Goal: Find specific page/section: Find specific page/section

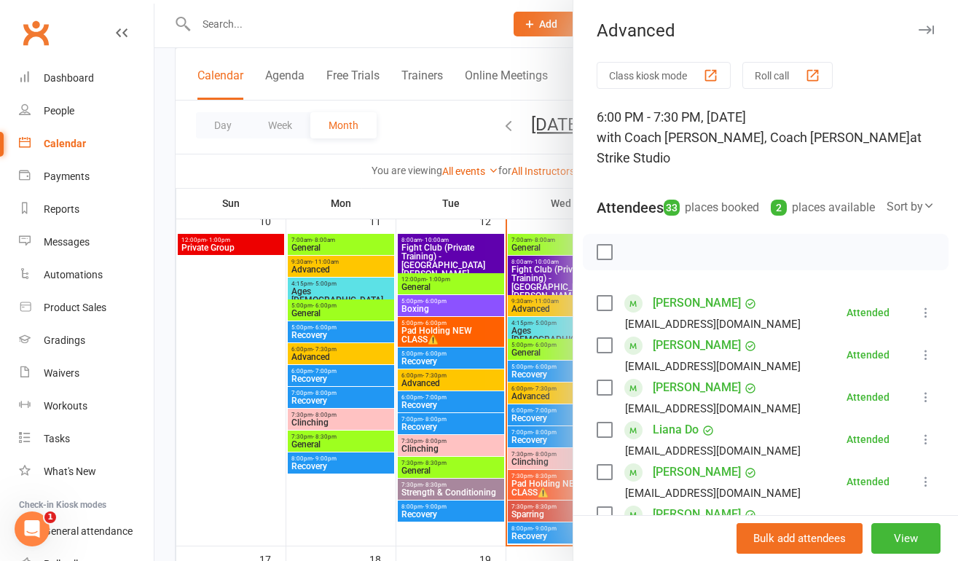
scroll to position [1215, 0]
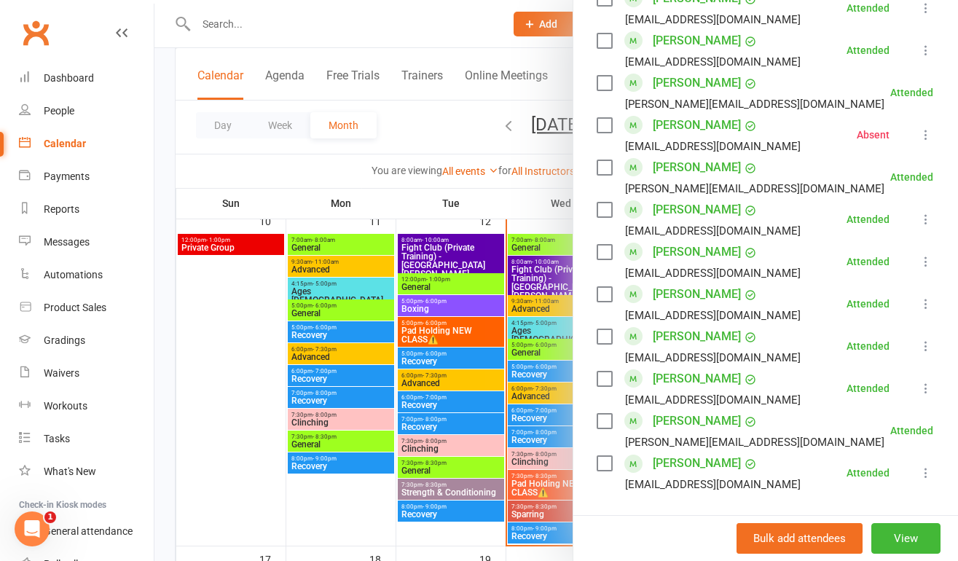
click at [318, 162] on div at bounding box center [555, 280] width 803 height 561
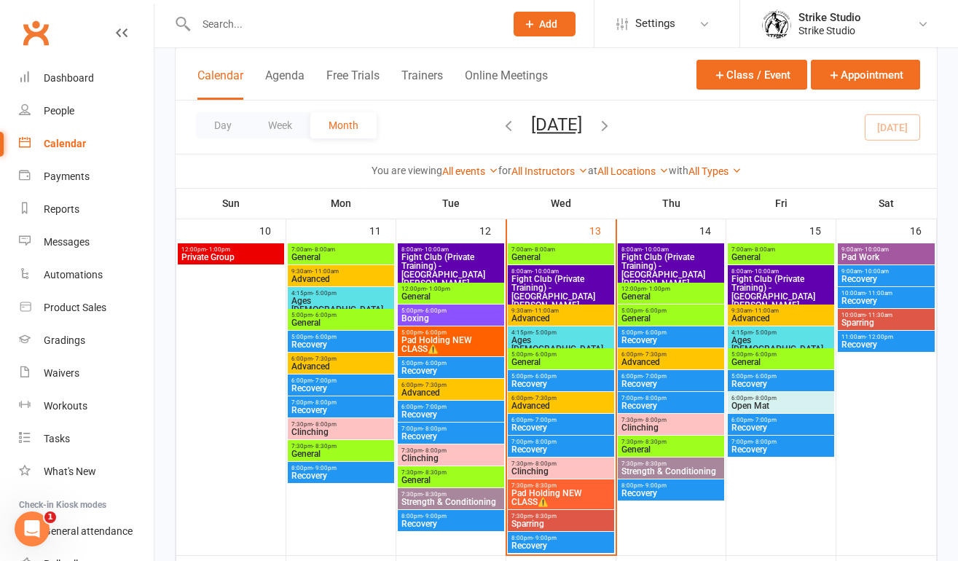
click at [549, 336] on span "Ages [DEMOGRAPHIC_DATA]" at bounding box center [561, 344] width 101 height 17
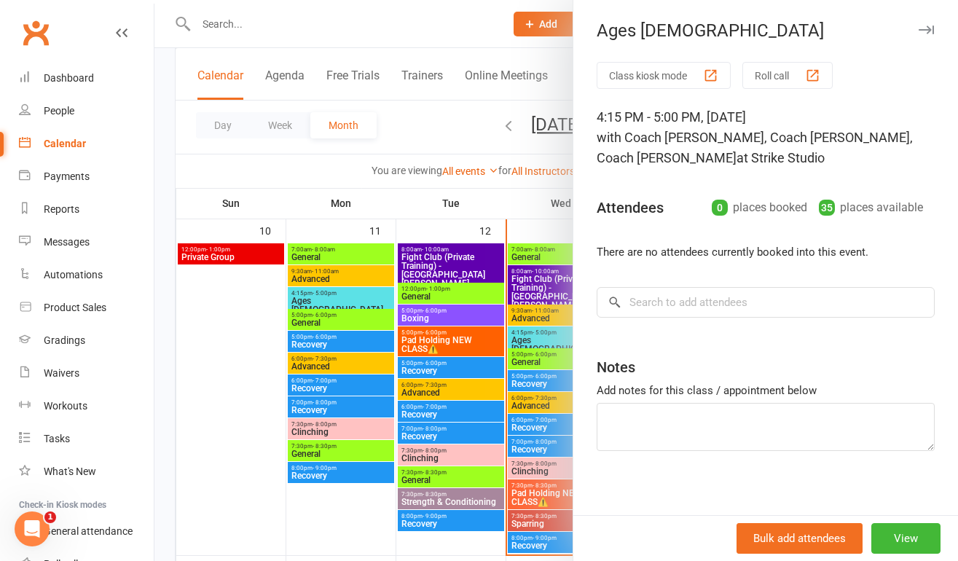
click at [535, 343] on div at bounding box center [555, 280] width 803 height 561
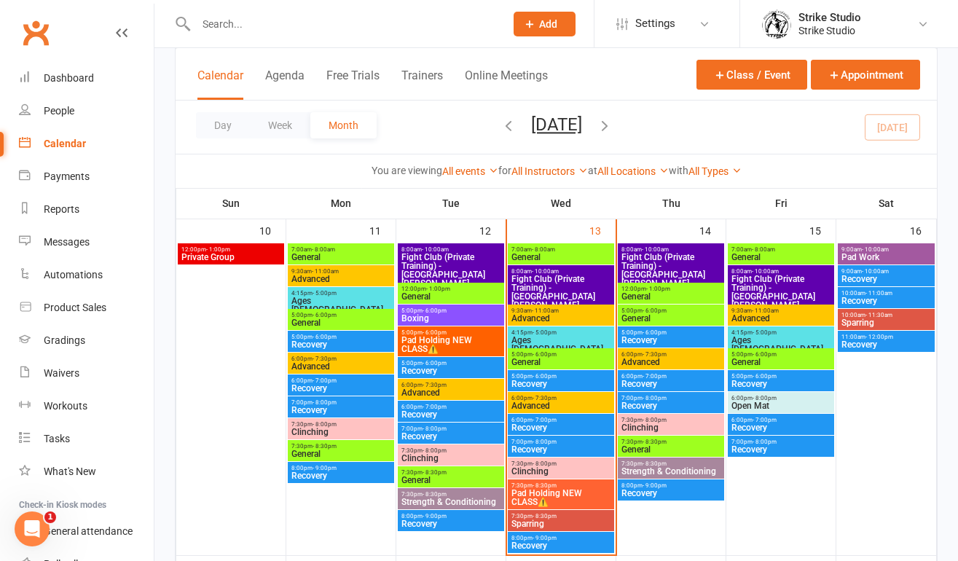
click at [545, 362] on span "General" at bounding box center [561, 362] width 101 height 9
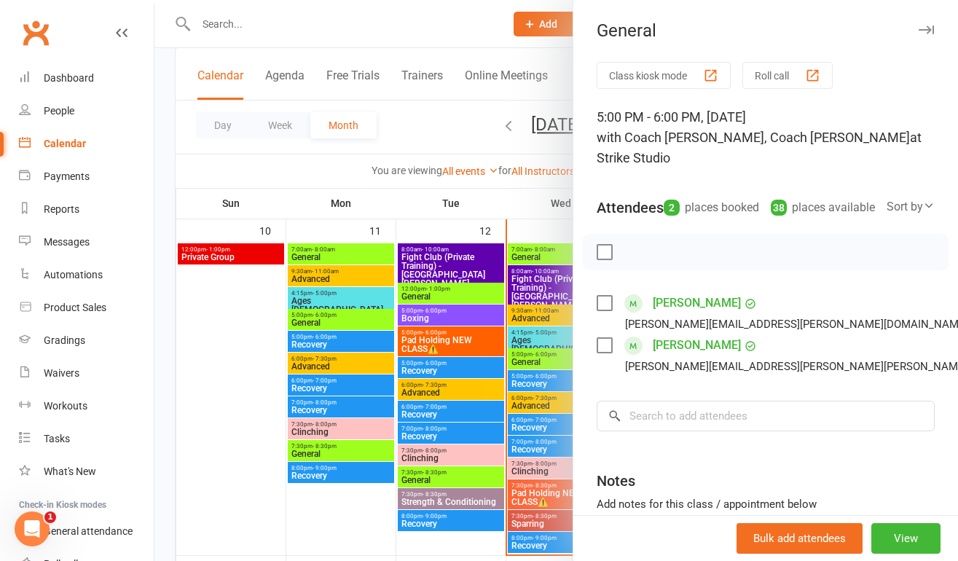
click at [541, 385] on div at bounding box center [555, 280] width 803 height 561
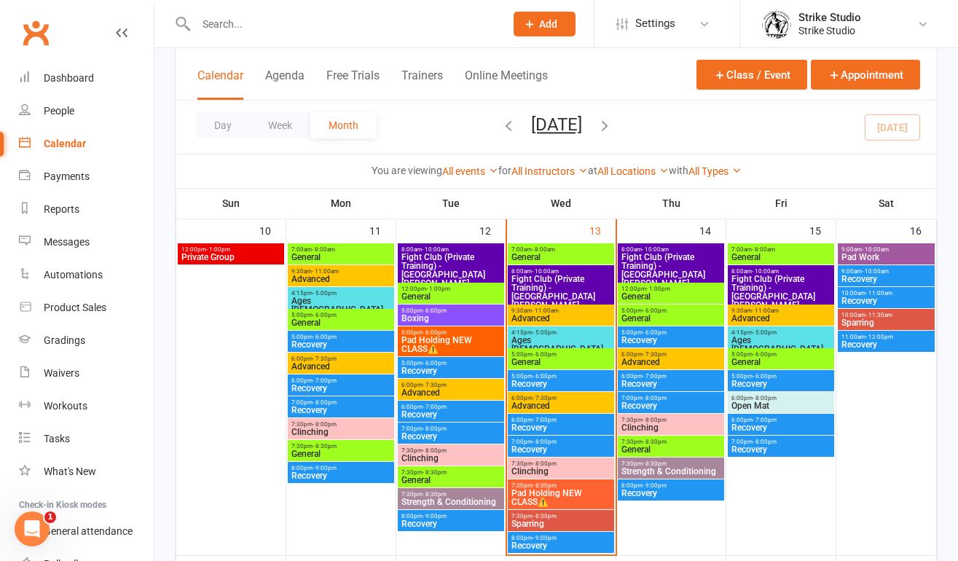
click at [542, 384] on span "Recovery" at bounding box center [561, 383] width 101 height 9
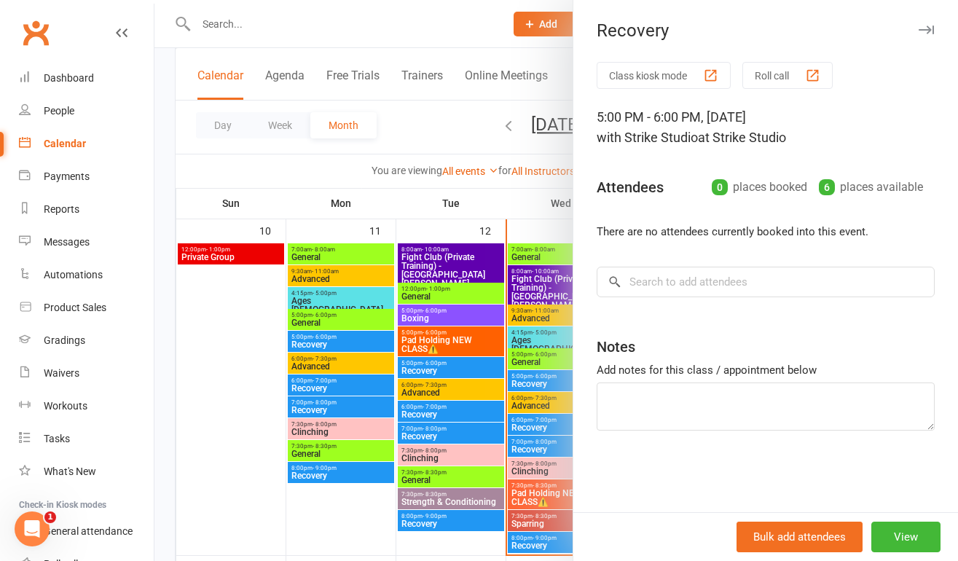
click at [530, 387] on div at bounding box center [555, 280] width 803 height 561
